Goal: Use online tool/utility

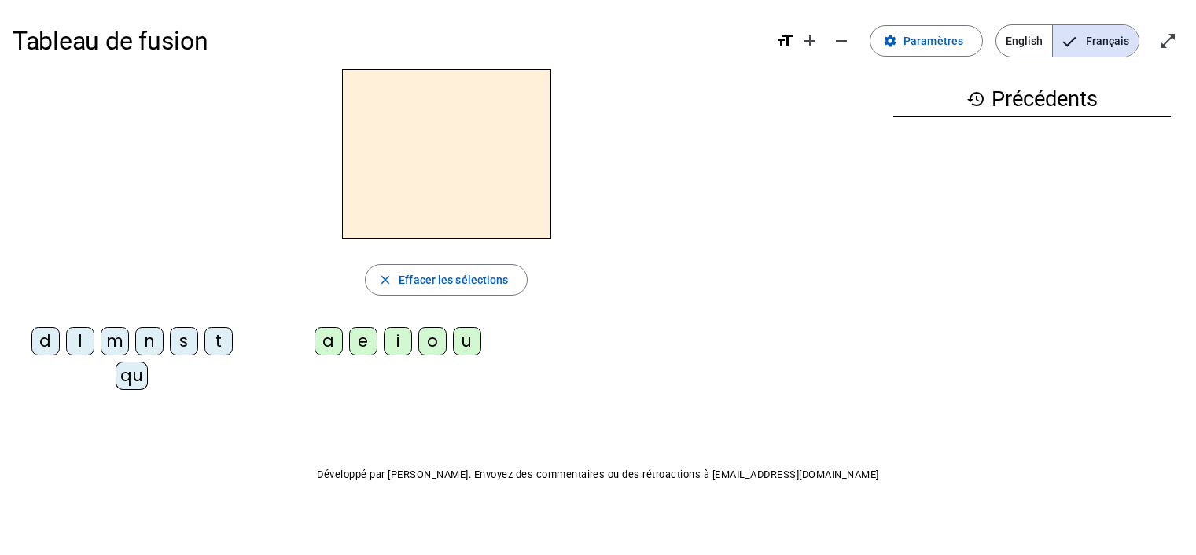
scroll to position [12, 0]
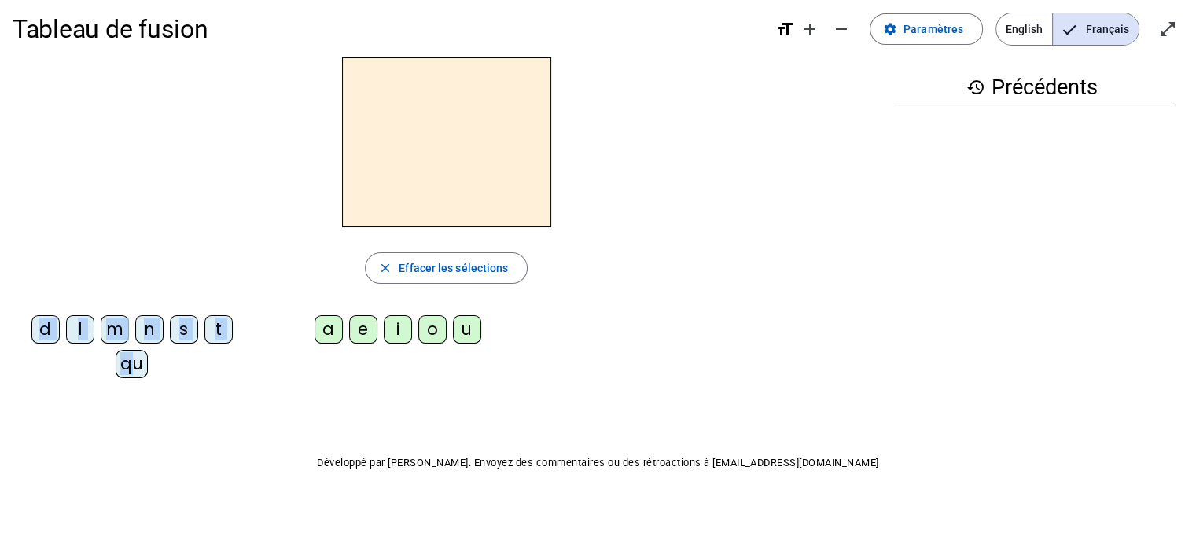
drag, startPoint x: 127, startPoint y: 361, endPoint x: 346, endPoint y: 128, distance: 319.4
click at [346, 128] on div "close Effacer les sélections d l m n s t qu a e i o u" at bounding box center [447, 224] width 868 height 334
click at [127, 363] on div "qu" at bounding box center [132, 364] width 32 height 28
click at [395, 333] on div "i" at bounding box center [398, 329] width 28 height 28
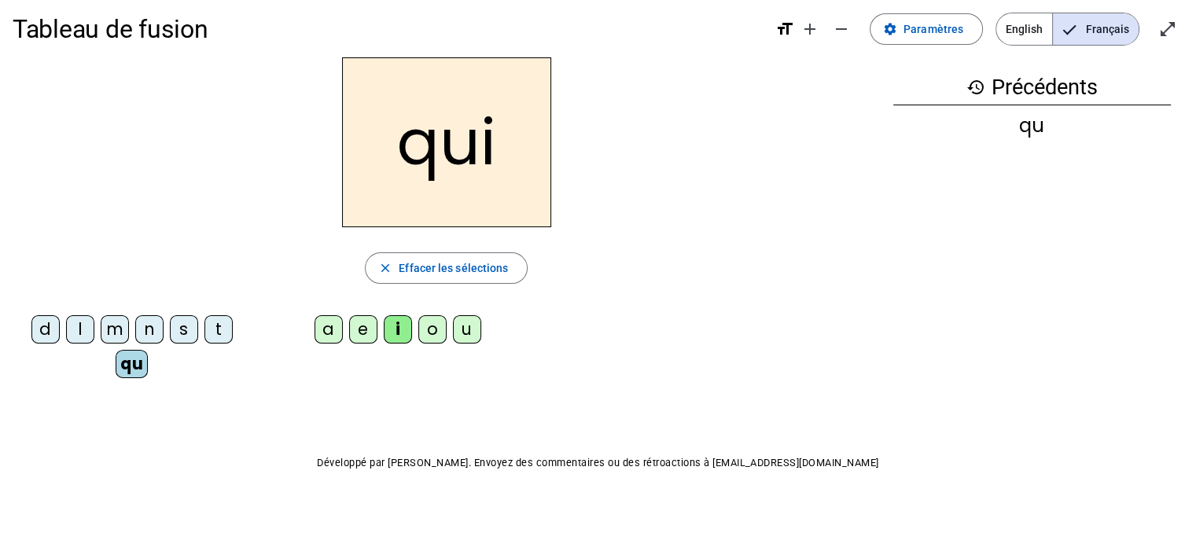
click at [171, 330] on div "s" at bounding box center [184, 329] width 28 height 28
click at [153, 326] on div "n" at bounding box center [149, 329] width 28 height 28
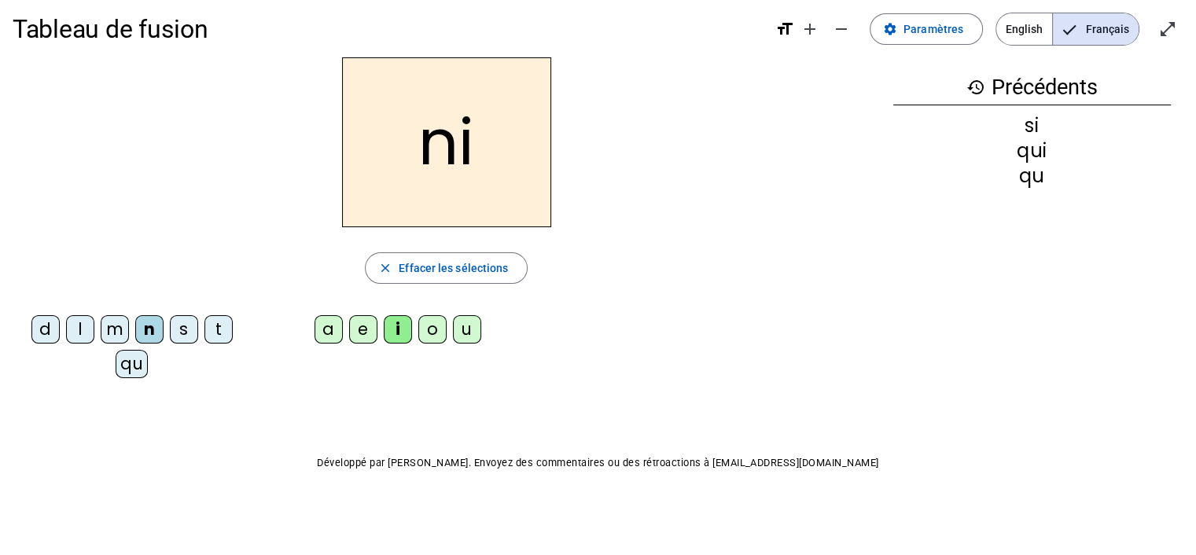
click at [352, 333] on div "e" at bounding box center [363, 329] width 28 height 28
click at [176, 336] on div "s" at bounding box center [184, 329] width 28 height 28
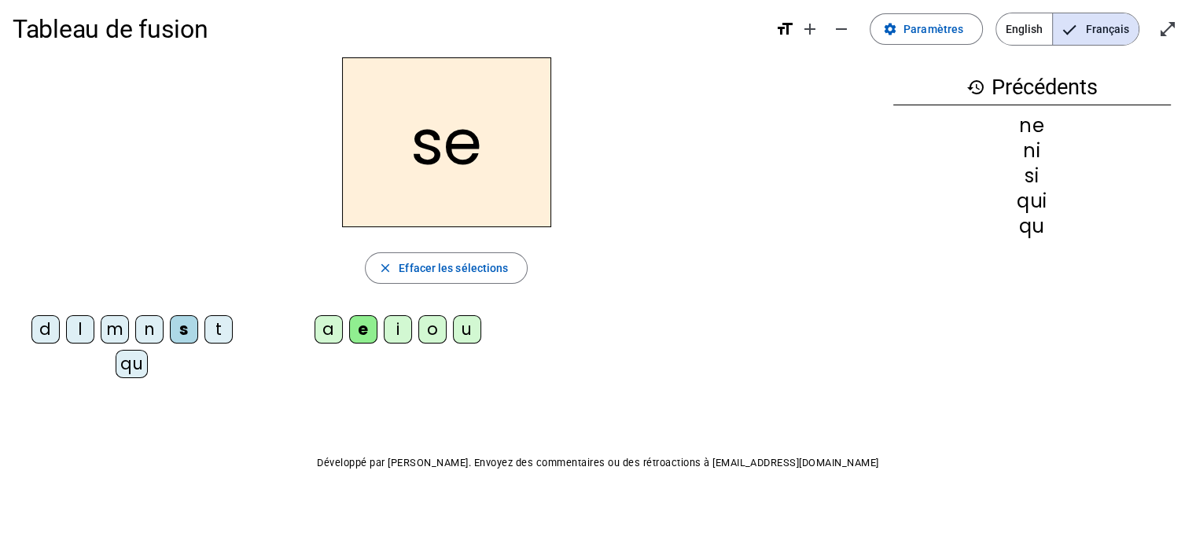
click at [225, 337] on div "t" at bounding box center [219, 329] width 28 height 28
click at [974, 83] on mat-icon "history" at bounding box center [976, 87] width 19 height 19
click at [974, 90] on mat-icon "history" at bounding box center [976, 87] width 19 height 19
click at [53, 323] on div "d" at bounding box center [45, 329] width 28 height 28
click at [464, 324] on div "u" at bounding box center [467, 329] width 28 height 28
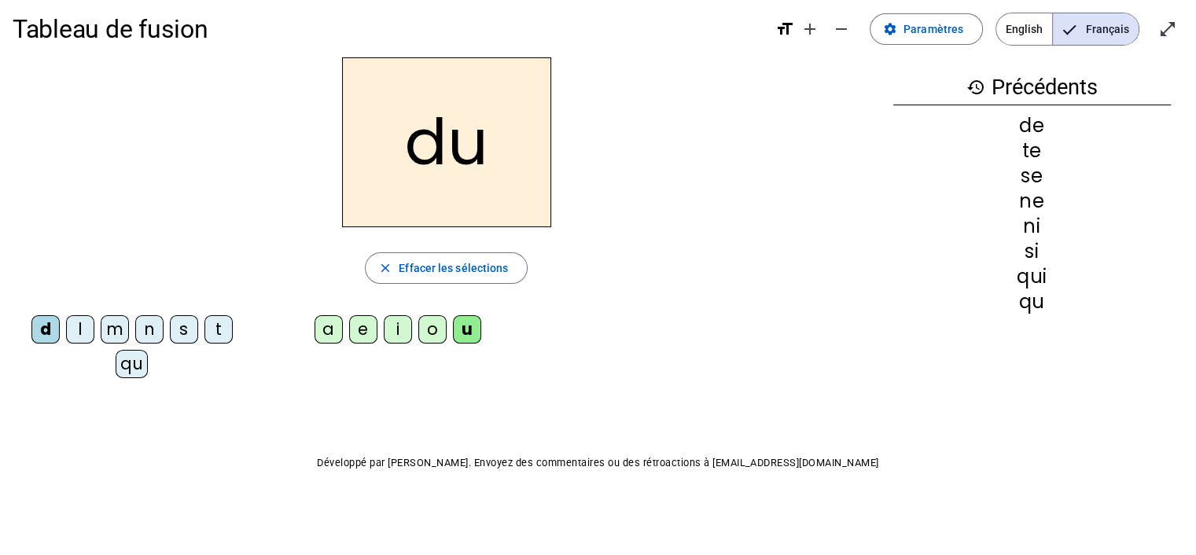
click at [229, 330] on div "t" at bounding box center [219, 329] width 28 height 28
click at [324, 334] on div "a" at bounding box center [329, 329] width 28 height 28
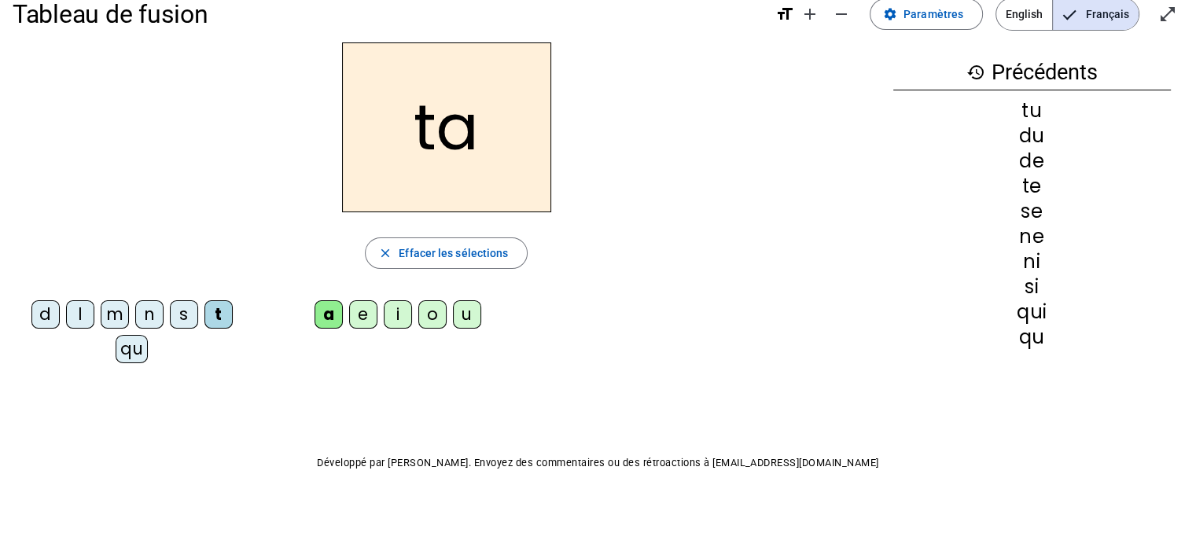
click at [181, 315] on div "s" at bounding box center [184, 314] width 28 height 28
click at [212, 311] on div "t" at bounding box center [219, 314] width 28 height 28
click at [120, 310] on div "m" at bounding box center [115, 314] width 28 height 28
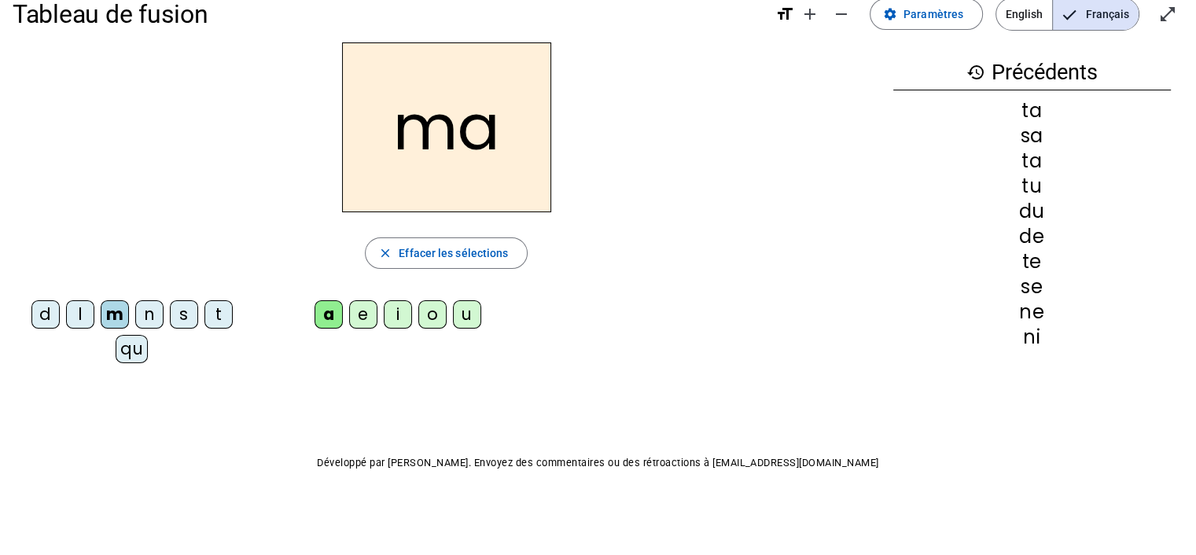
click at [362, 320] on div "e" at bounding box center [363, 314] width 28 height 28
click at [50, 314] on div "d" at bounding box center [45, 314] width 28 height 28
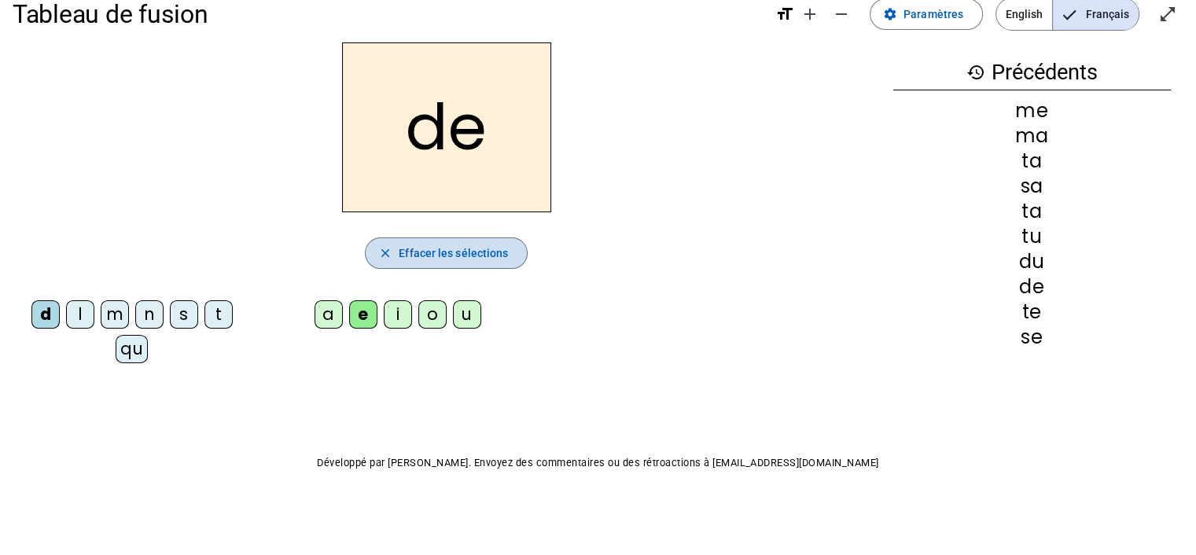
click at [441, 248] on span "Effacer les sélections" at bounding box center [453, 253] width 109 height 19
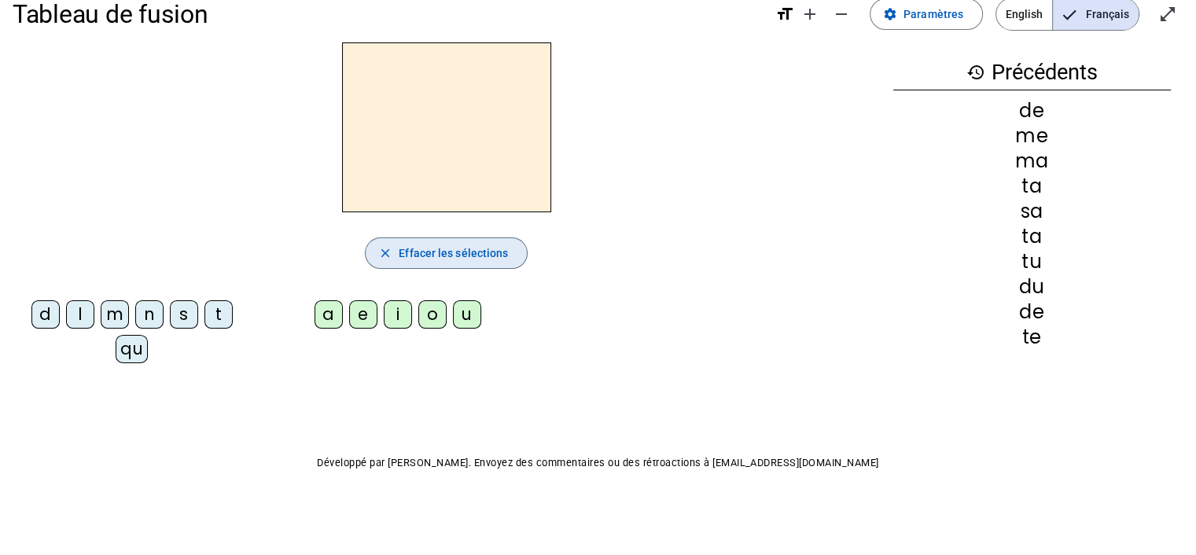
drag, startPoint x: 441, startPoint y: 248, endPoint x: 676, endPoint y: 205, distance: 239.0
click at [447, 248] on span "Effacer les sélections" at bounding box center [453, 253] width 109 height 19
